Goal: Information Seeking & Learning: Learn about a topic

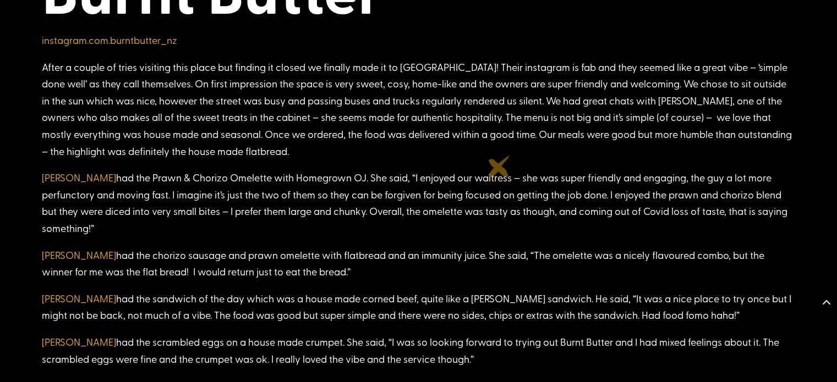
scroll to position [1097, 0]
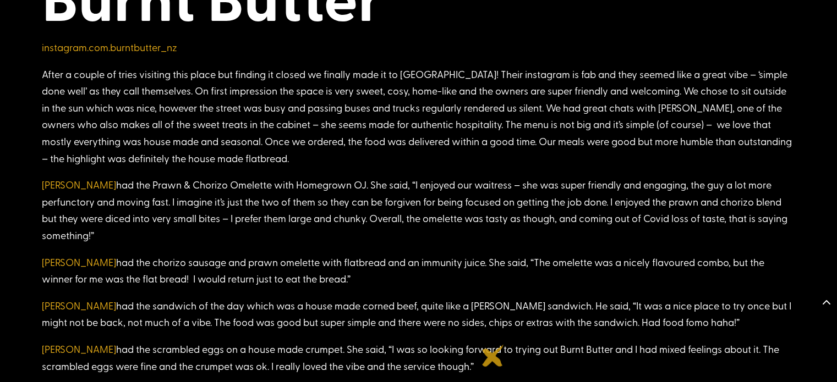
drag, startPoint x: 42, startPoint y: 73, endPoint x: 493, endPoint y: 356, distance: 532.1
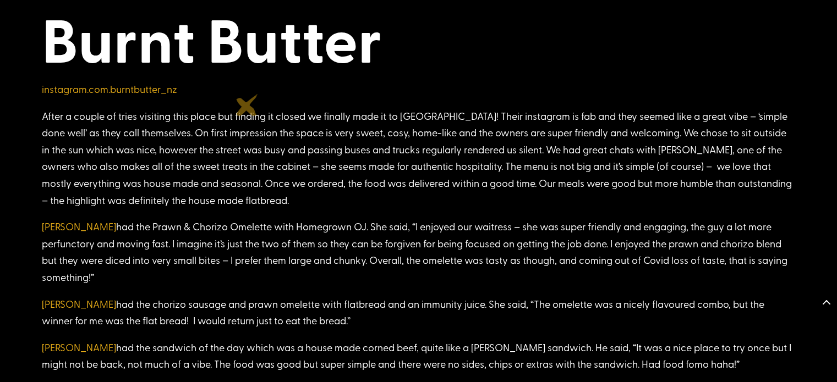
scroll to position [1054, 0]
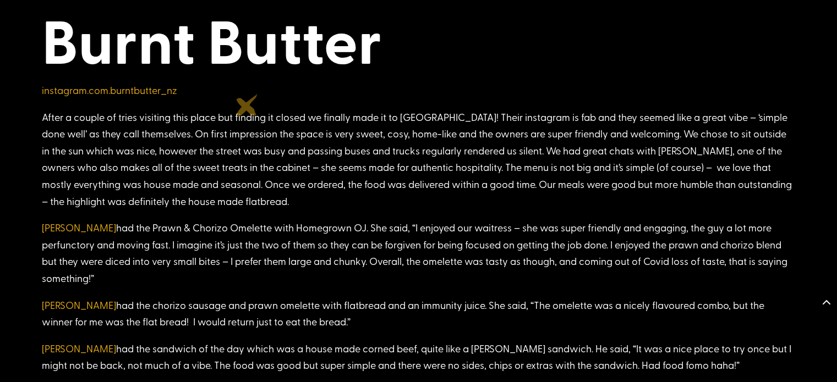
drag, startPoint x: 247, startPoint y: 105, endPoint x: 92, endPoint y: 132, distance: 156.9
click at [98, 132] on p "After a couple of tries visiting this place but finding it closed we finally ma…" at bounding box center [418, 164] width 753 height 111
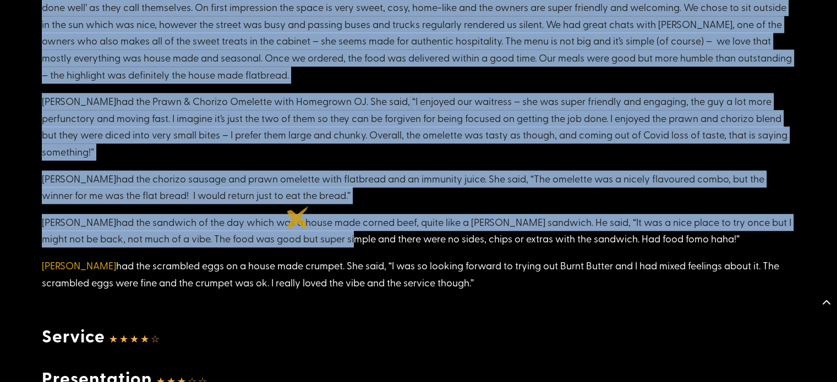
scroll to position [1187, 0]
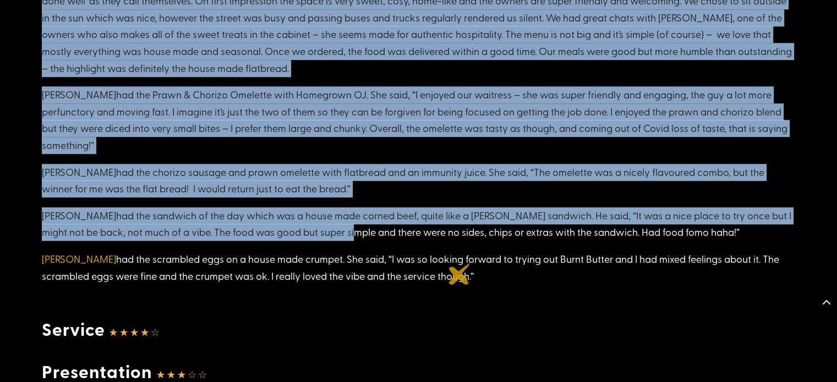
drag, startPoint x: 40, startPoint y: 119, endPoint x: 459, endPoint y: 274, distance: 447.6
copy div "After a couple of tries visiting this place but finding it closed we finally ma…"
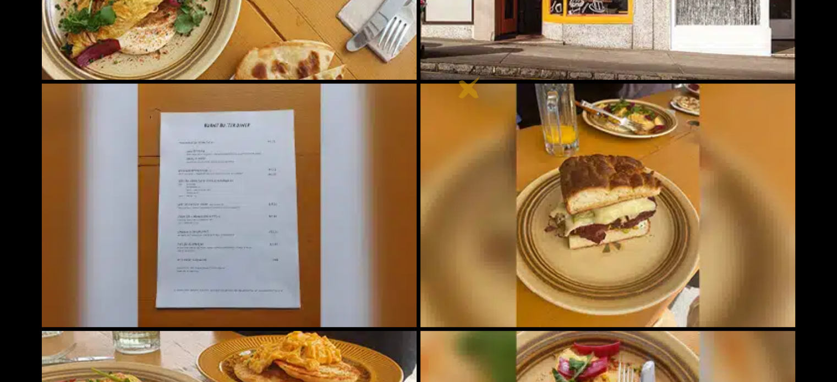
scroll to position [451, 0]
